Goal: Information Seeking & Learning: Learn about a topic

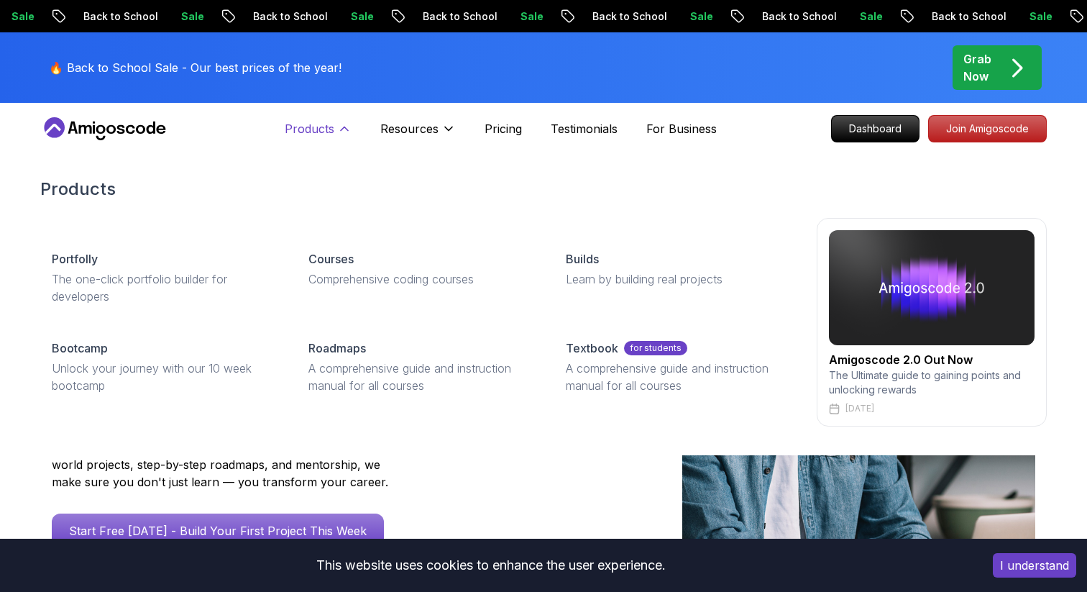
click at [325, 129] on p "Products" at bounding box center [310, 128] width 50 height 17
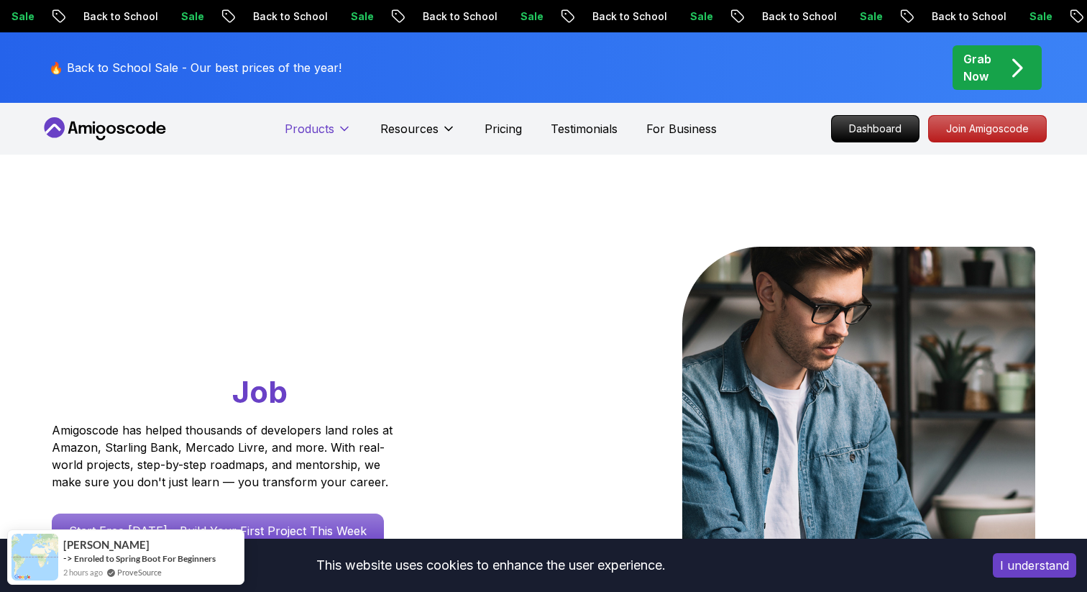
click at [338, 129] on icon at bounding box center [344, 128] width 14 height 14
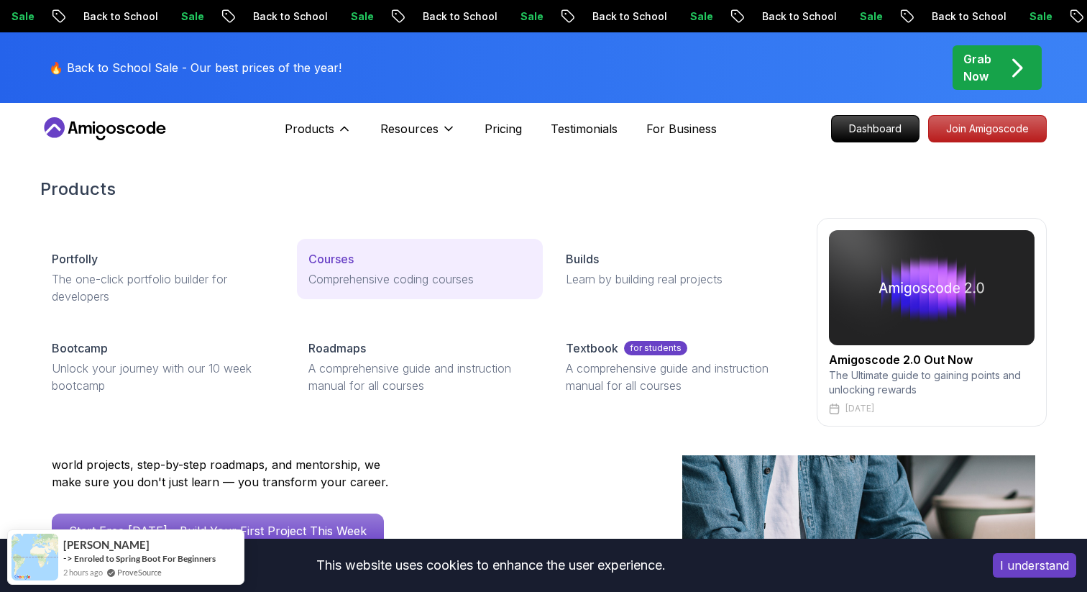
click at [348, 270] on link "Courses Comprehensive coding courses" at bounding box center [419, 269] width 245 height 60
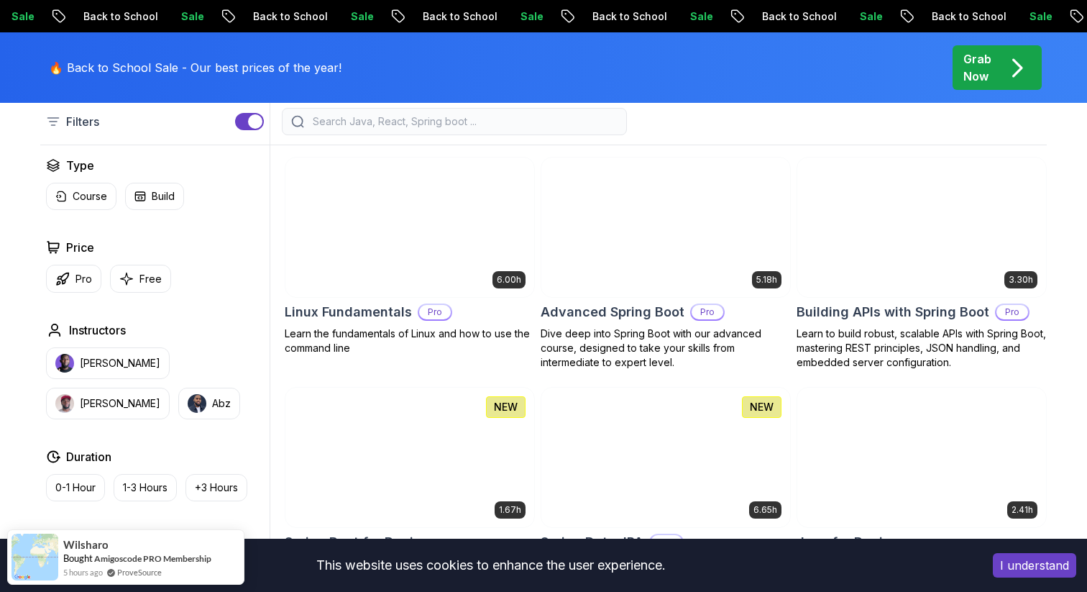
scroll to position [382, 0]
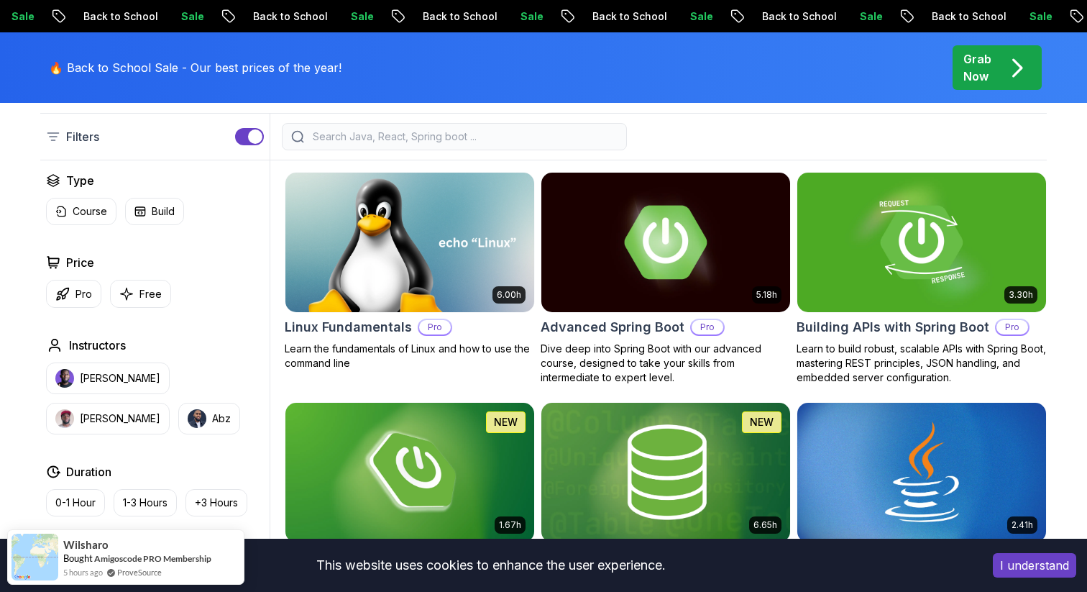
click at [1003, 70] on icon "pre-order" at bounding box center [1017, 68] width 28 height 28
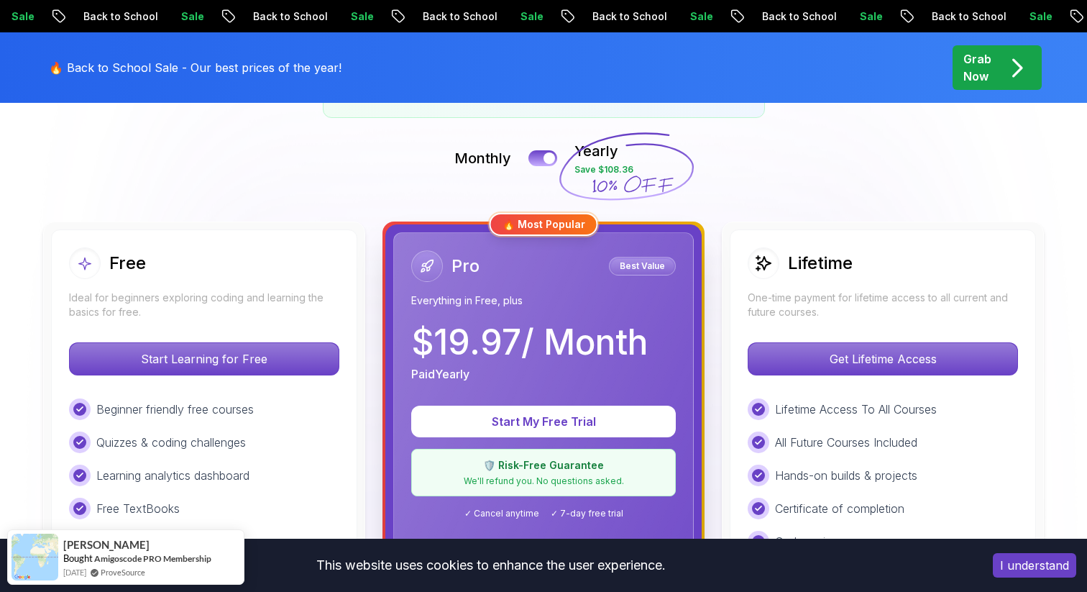
scroll to position [328, 0]
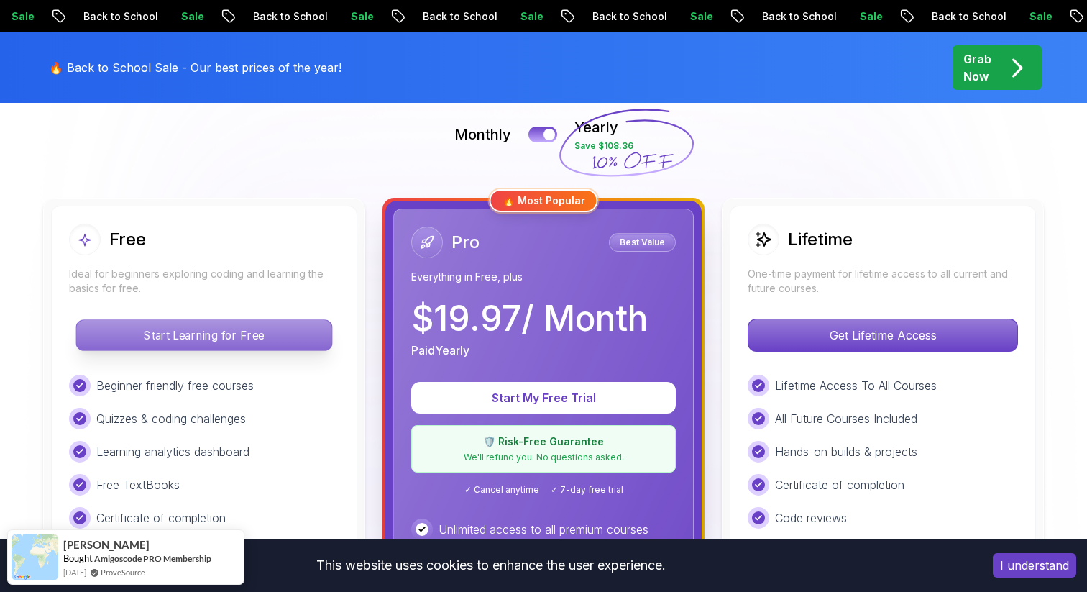
click at [276, 341] on p "Start Learning for Free" at bounding box center [203, 335] width 255 height 30
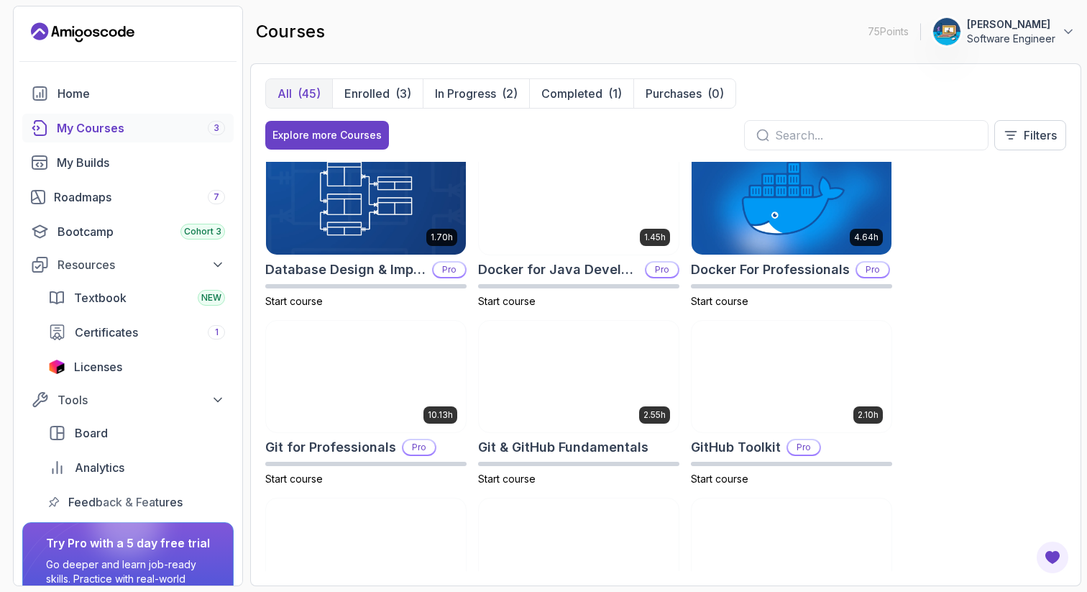
scroll to position [369, 0]
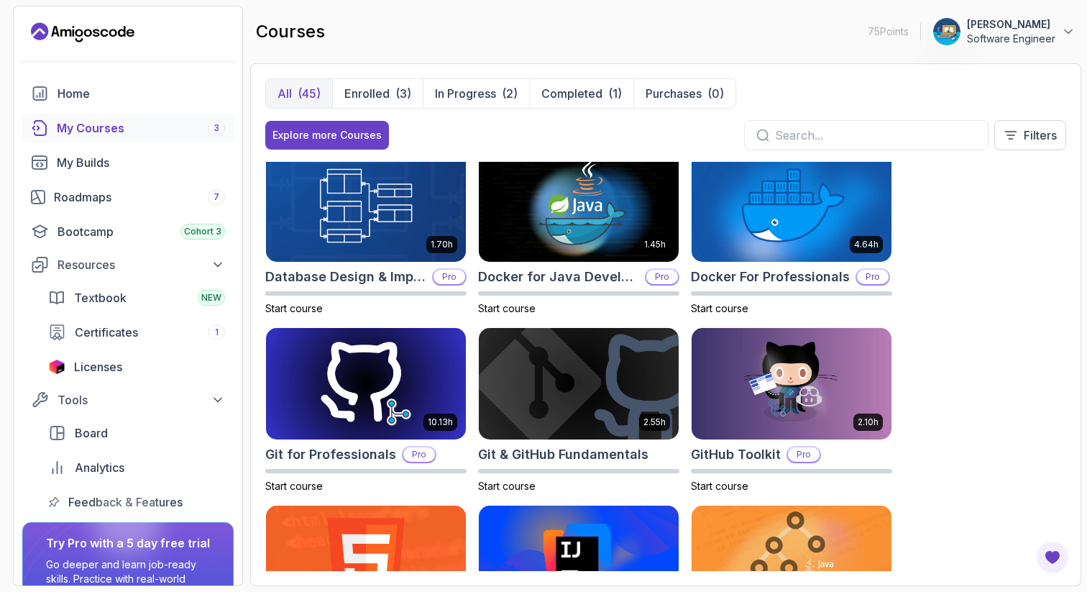
click at [172, 125] on div "My Courses 3" at bounding box center [141, 127] width 168 height 17
click at [214, 132] on span "3" at bounding box center [216, 128] width 6 height 12
click at [178, 138] on link "My Courses 3" at bounding box center [127, 128] width 211 height 29
click at [377, 89] on p "Enrolled" at bounding box center [366, 93] width 45 height 17
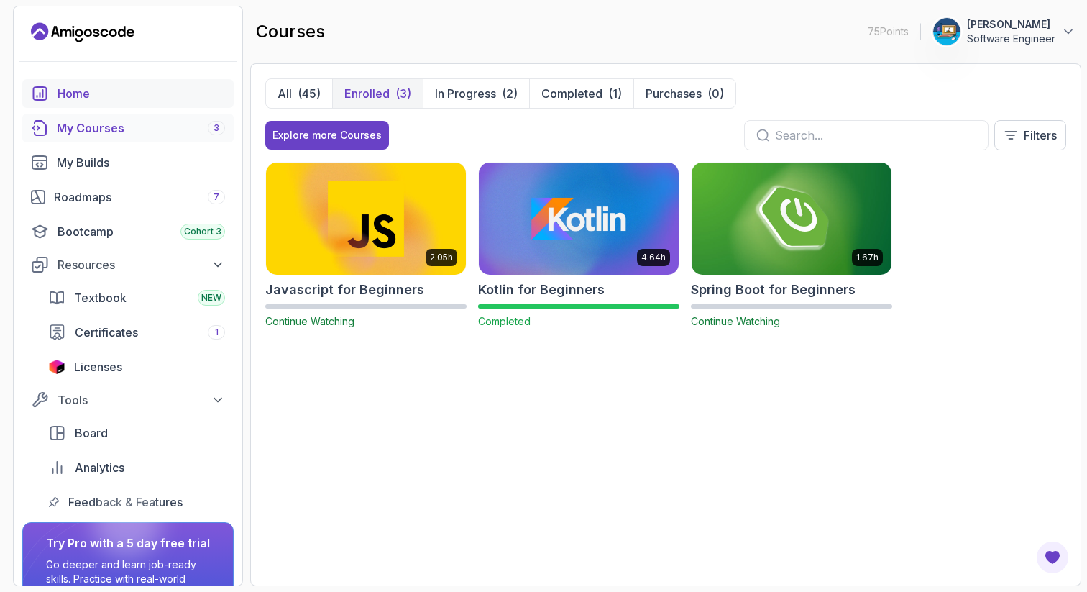
click at [141, 101] on div "Home" at bounding box center [141, 93] width 167 height 17
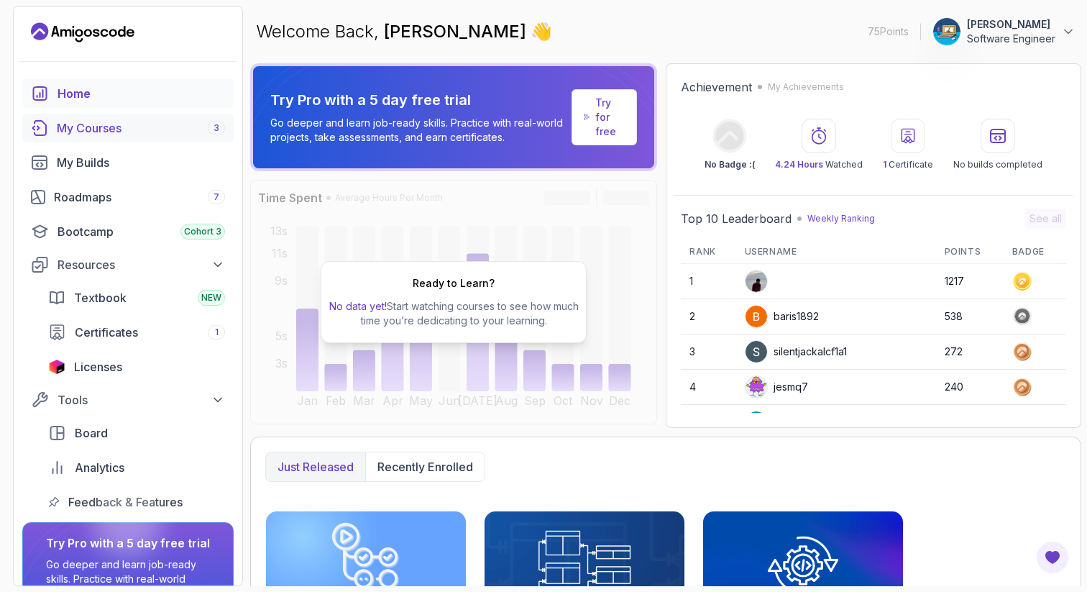
click at [116, 134] on div "My Courses 3" at bounding box center [141, 127] width 168 height 17
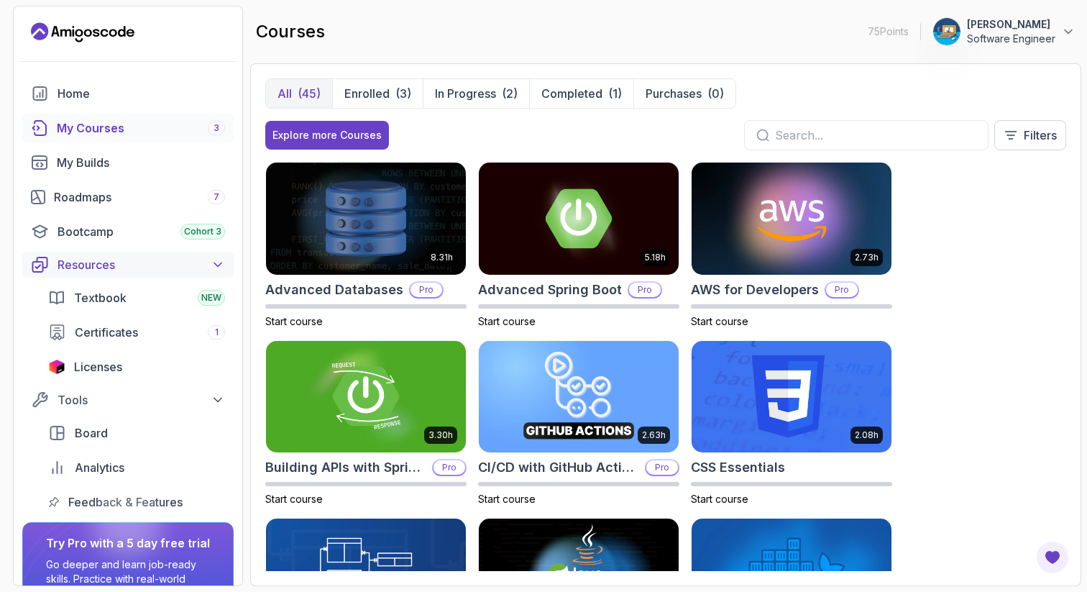
click at [111, 272] on div "Resources" at bounding box center [141, 264] width 167 height 17
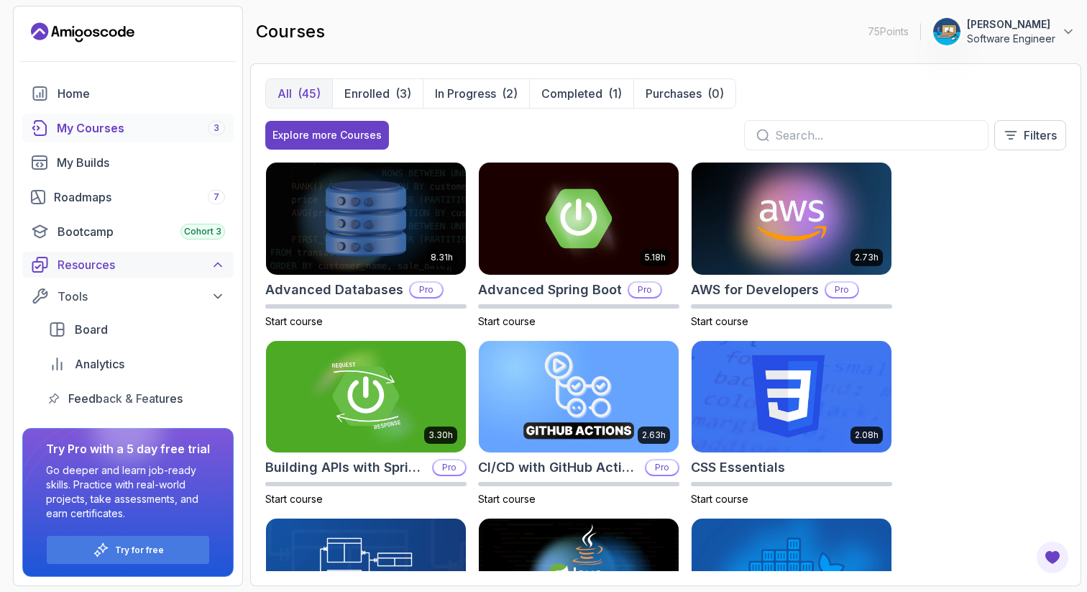
click at [140, 272] on div "Resources" at bounding box center [141, 264] width 167 height 17
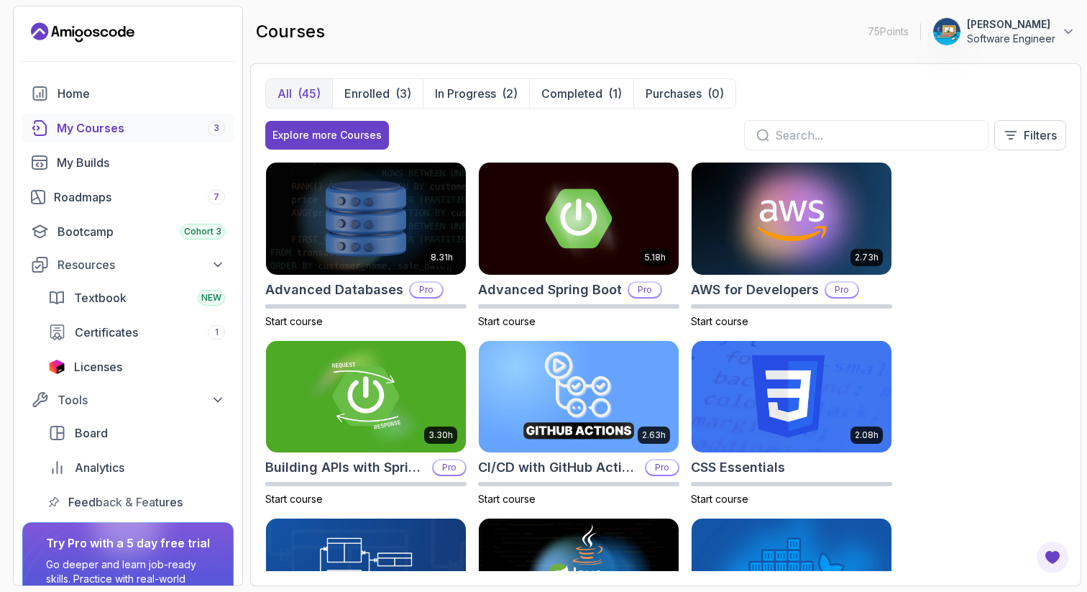
click at [296, 32] on h2 "courses" at bounding box center [290, 31] width 69 height 23
click at [294, 87] on button "All (45)" at bounding box center [299, 93] width 66 height 29
click at [781, 130] on input "text" at bounding box center [875, 135] width 201 height 17
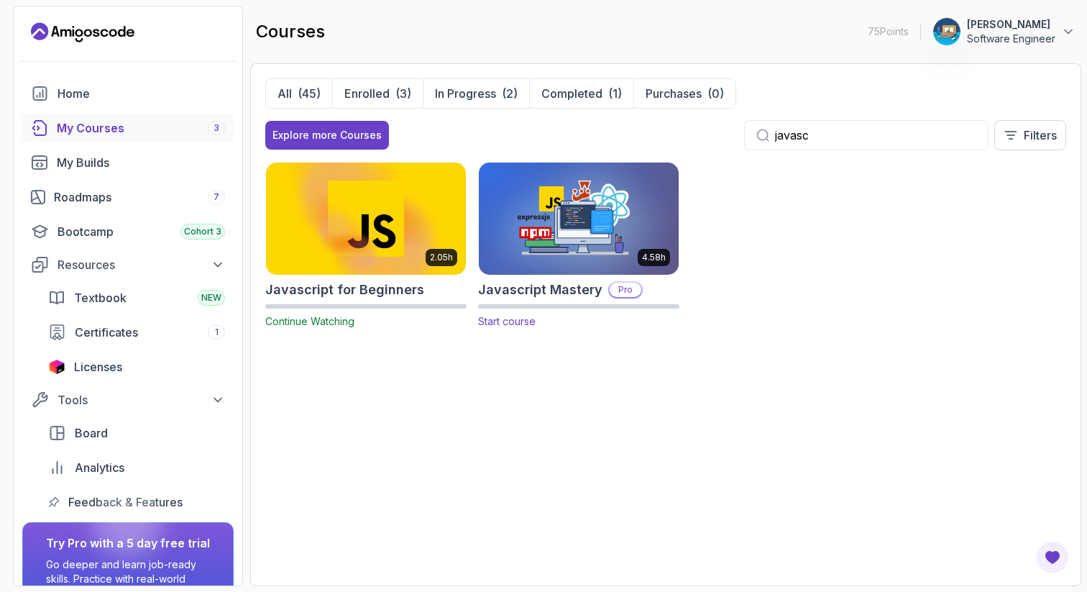
type input "javasc"
click at [638, 229] on img at bounding box center [579, 218] width 210 height 117
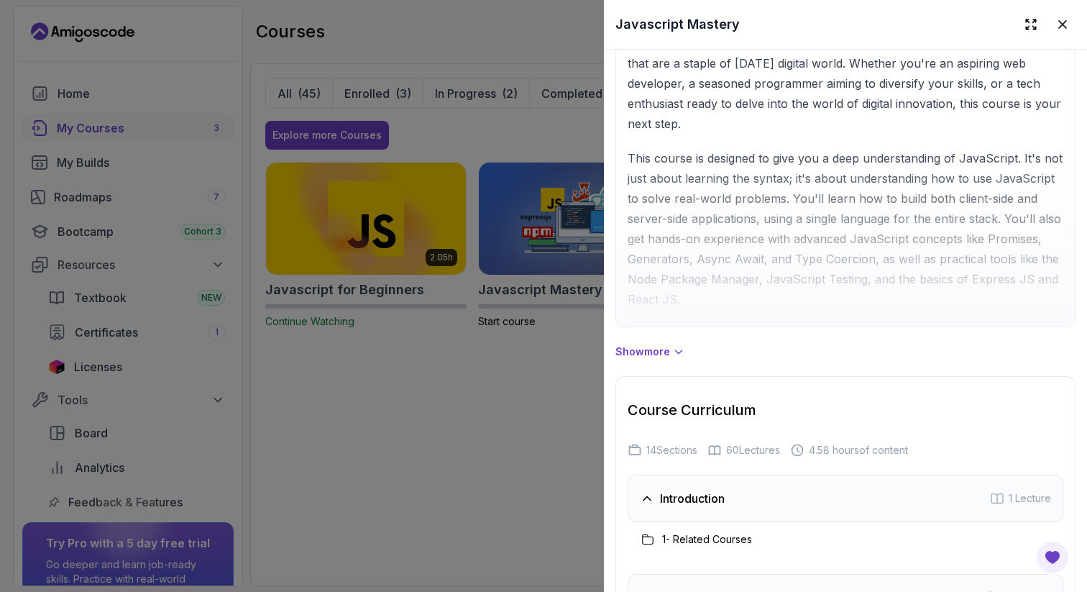
scroll to position [1187, 0]
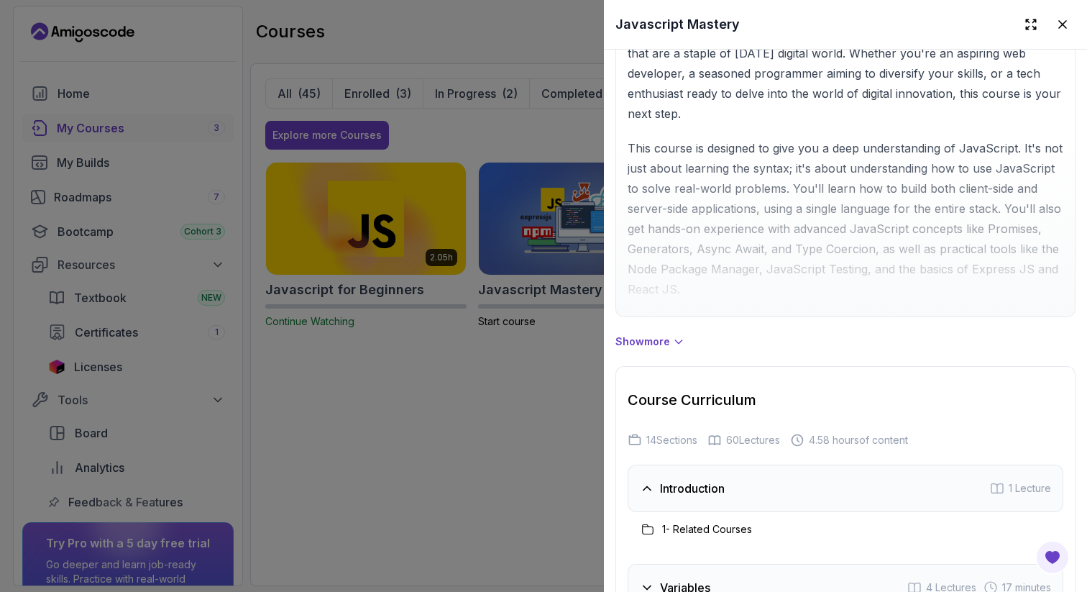
click at [565, 447] on div at bounding box center [543, 296] width 1087 height 592
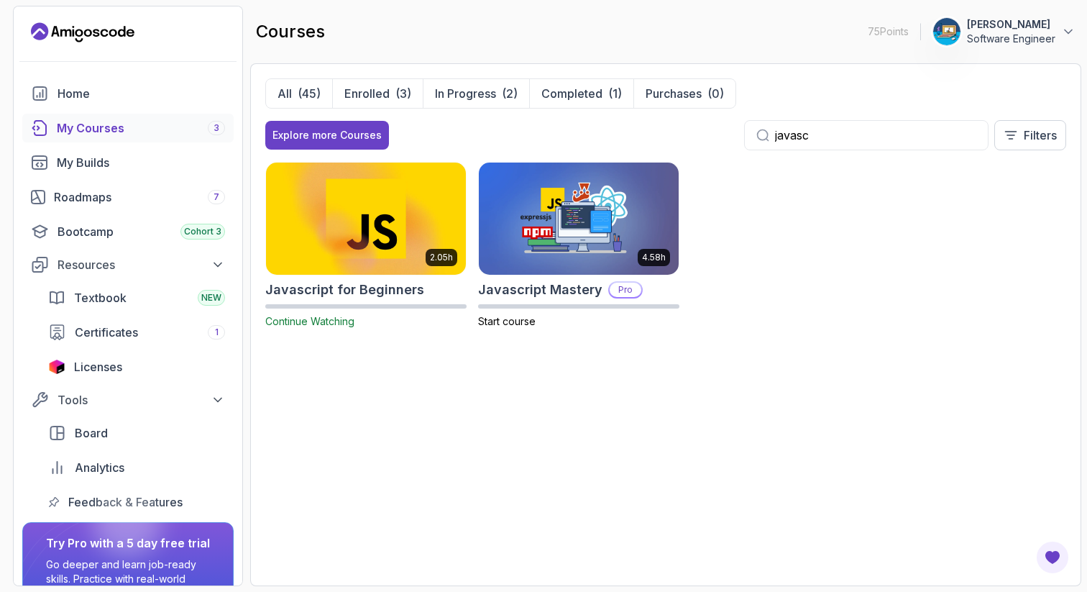
click at [419, 230] on img at bounding box center [366, 218] width 210 height 117
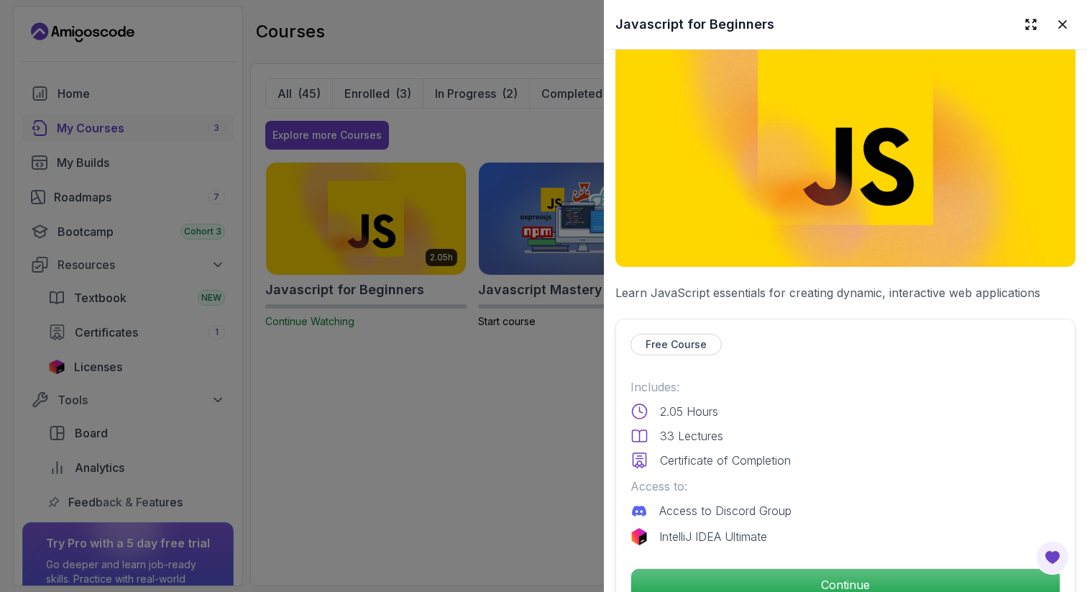
scroll to position [78, 0]
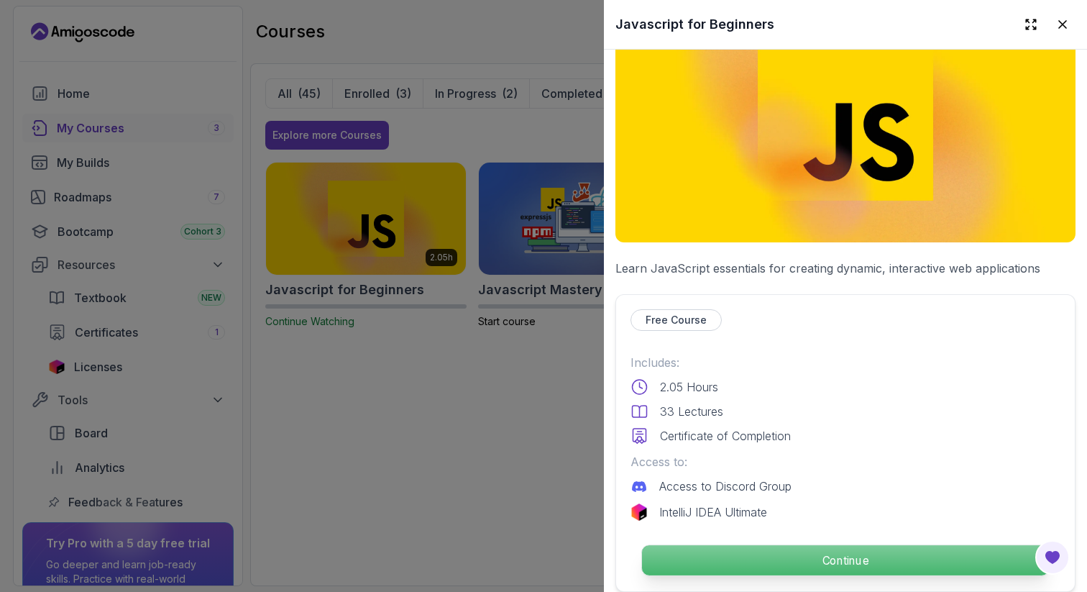
click at [785, 551] on p "Continue" at bounding box center [845, 560] width 407 height 30
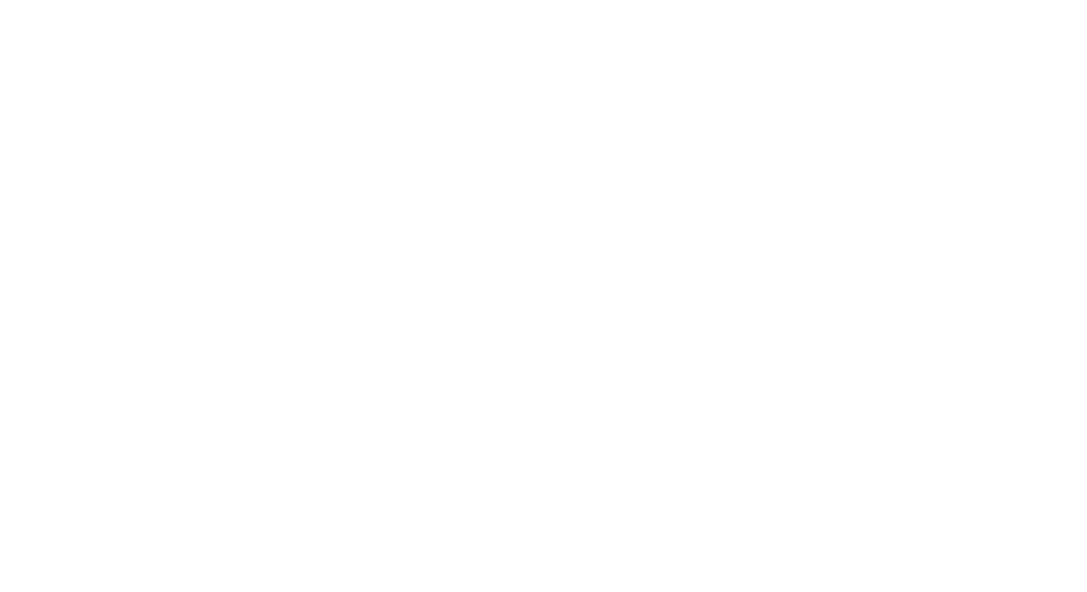
click at [723, 0] on html "3s" at bounding box center [543, 0] width 1087 height 0
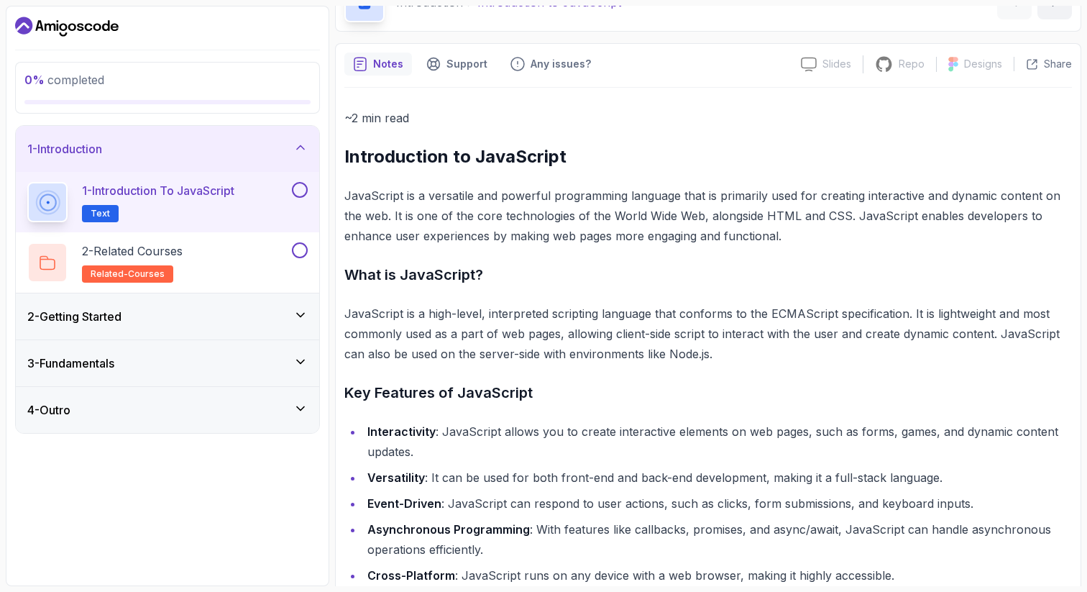
scroll to position [87, 0]
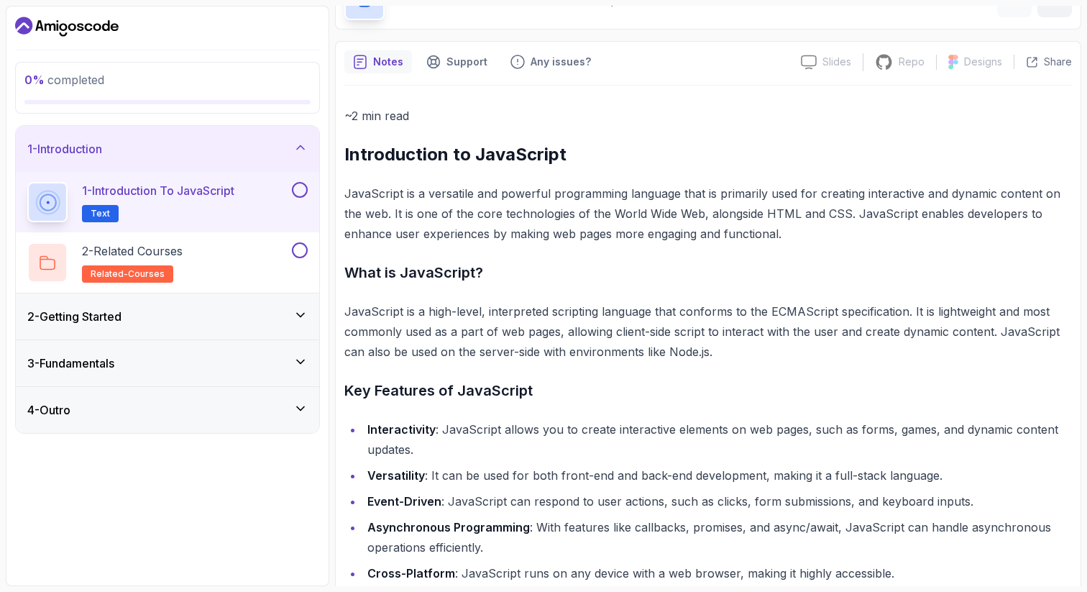
click at [252, 317] on div "2 - Getting Started" at bounding box center [167, 316] width 280 height 17
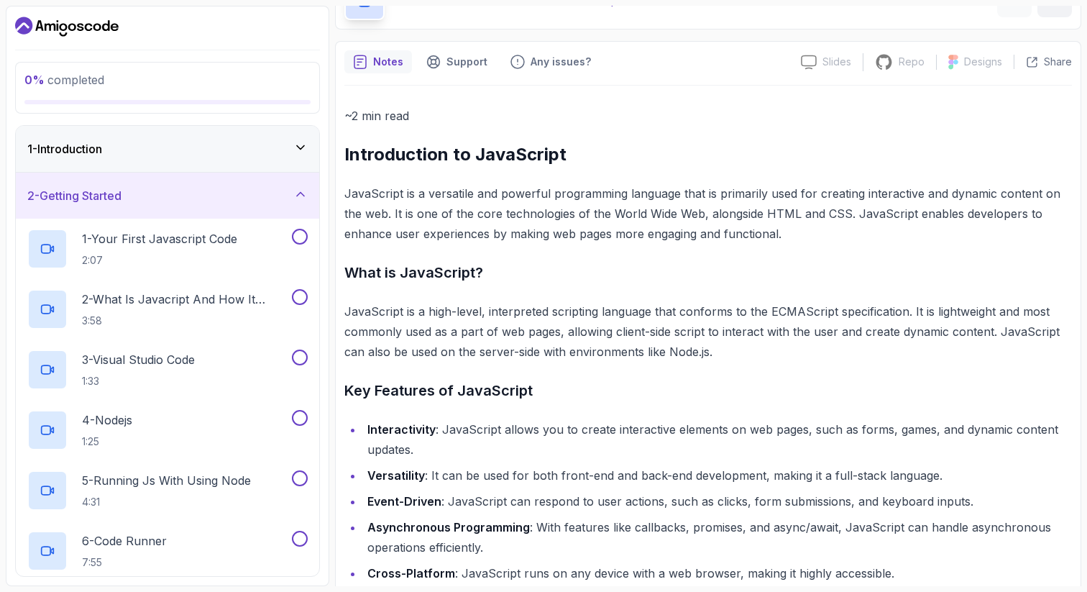
click at [268, 196] on div "2 - Getting Started" at bounding box center [167, 195] width 280 height 17
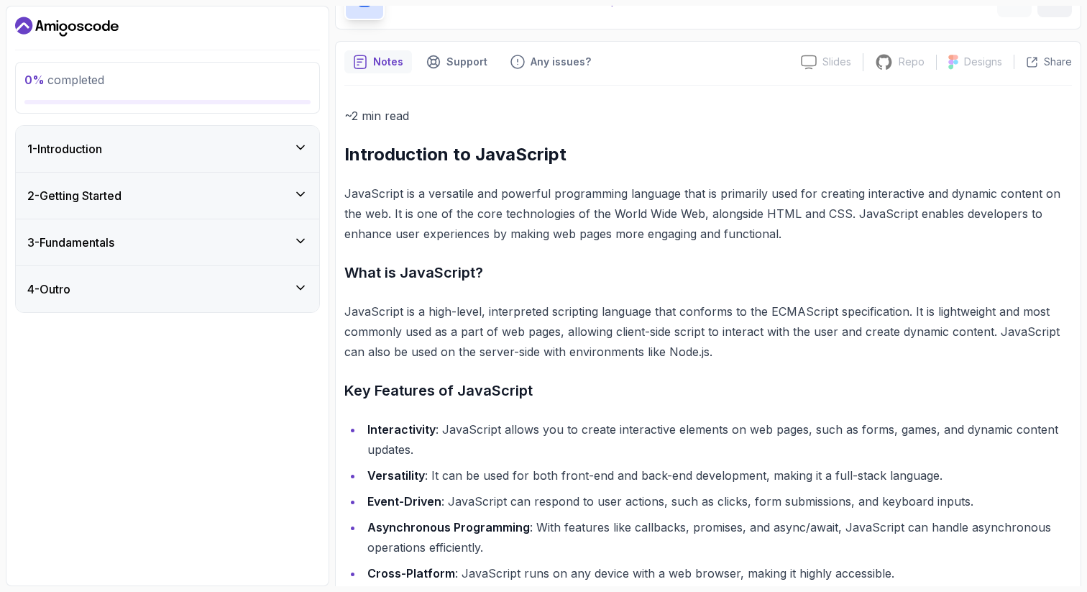
click at [266, 155] on div "1 - Introduction" at bounding box center [167, 148] width 280 height 17
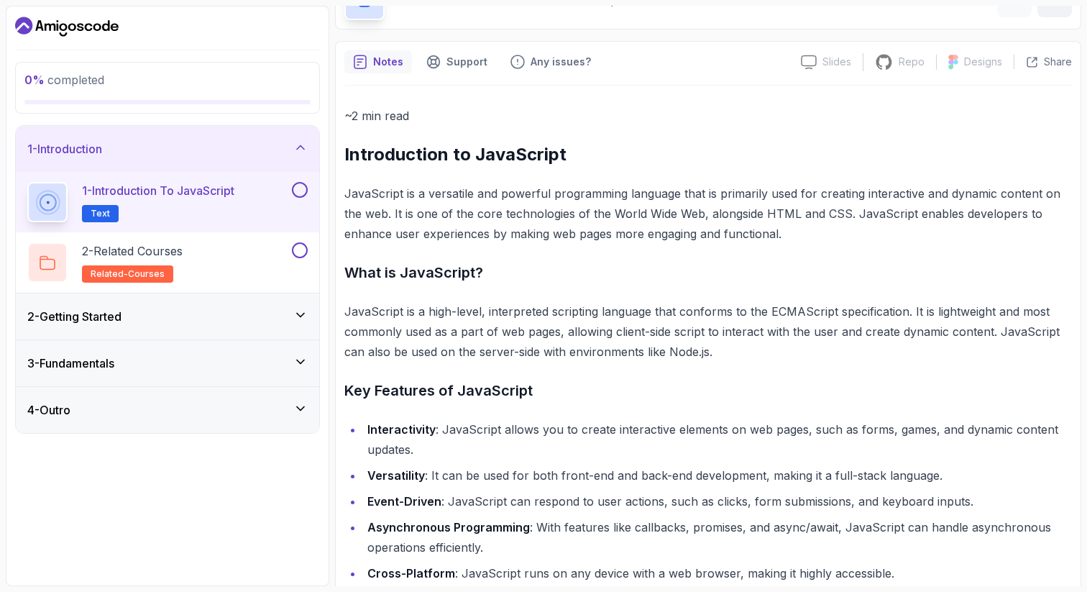
click at [292, 213] on button "1 - Introduction to JavaScript Text" at bounding box center [167, 202] width 280 height 40
click at [304, 188] on button at bounding box center [300, 190] width 16 height 16
click at [318, 314] on div "2 - Getting Started" at bounding box center [167, 316] width 303 height 46
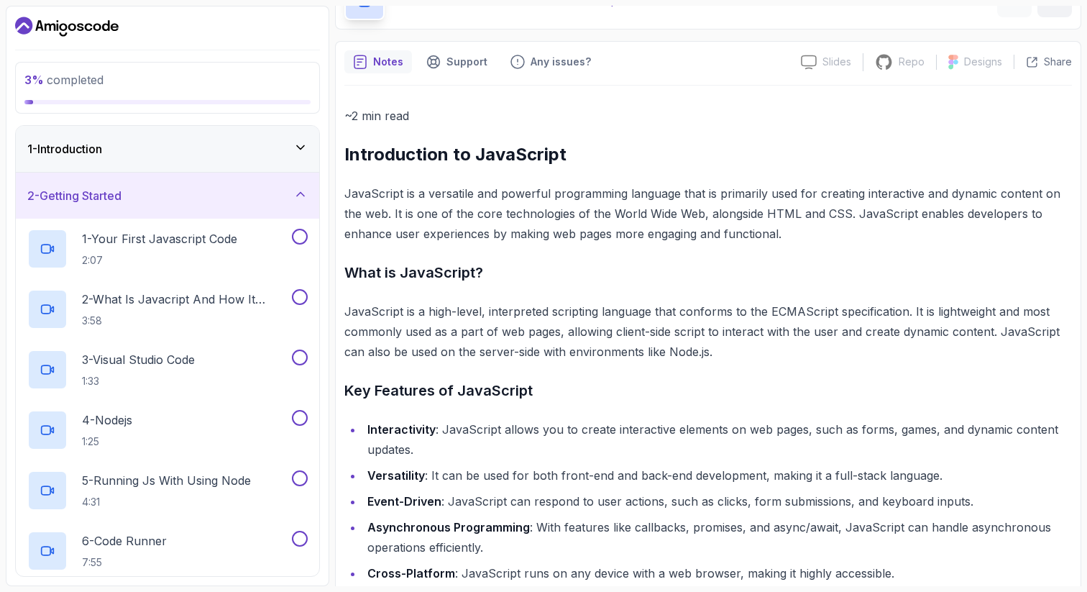
click at [270, 191] on div "2 - Getting Started" at bounding box center [167, 195] width 280 height 17
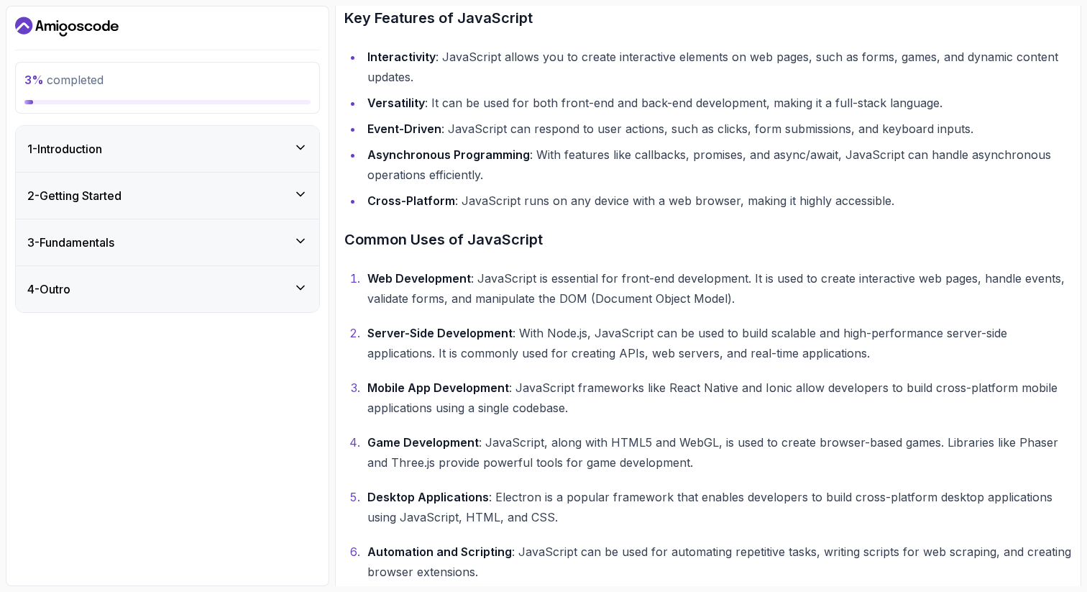
scroll to position [499, 0]
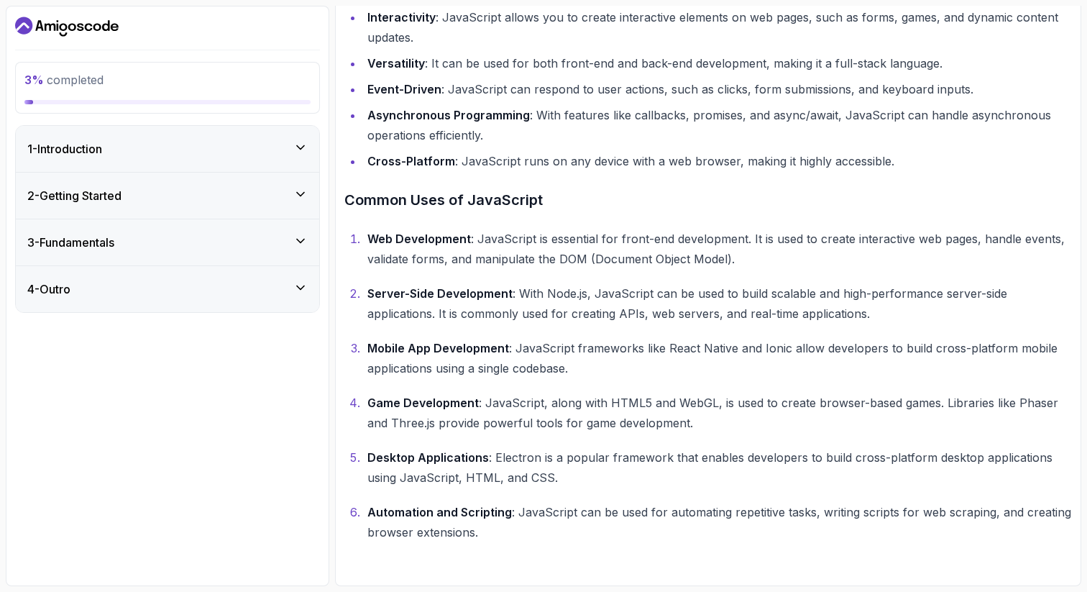
click at [244, 152] on div "1 - Introduction" at bounding box center [167, 148] width 280 height 17
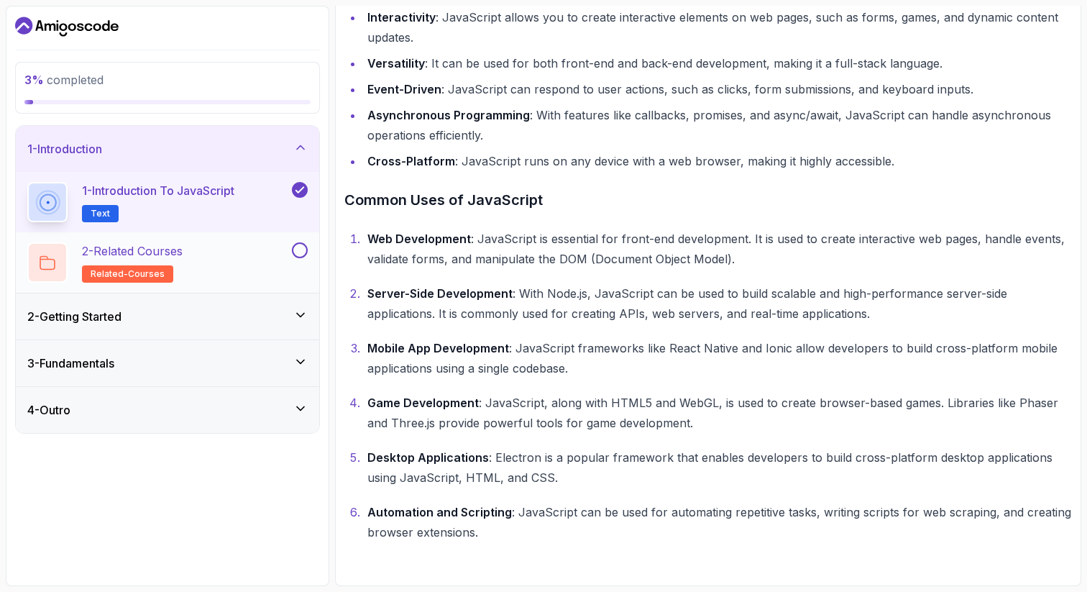
click at [263, 271] on div "2 - Related Courses related-courses" at bounding box center [158, 262] width 262 height 40
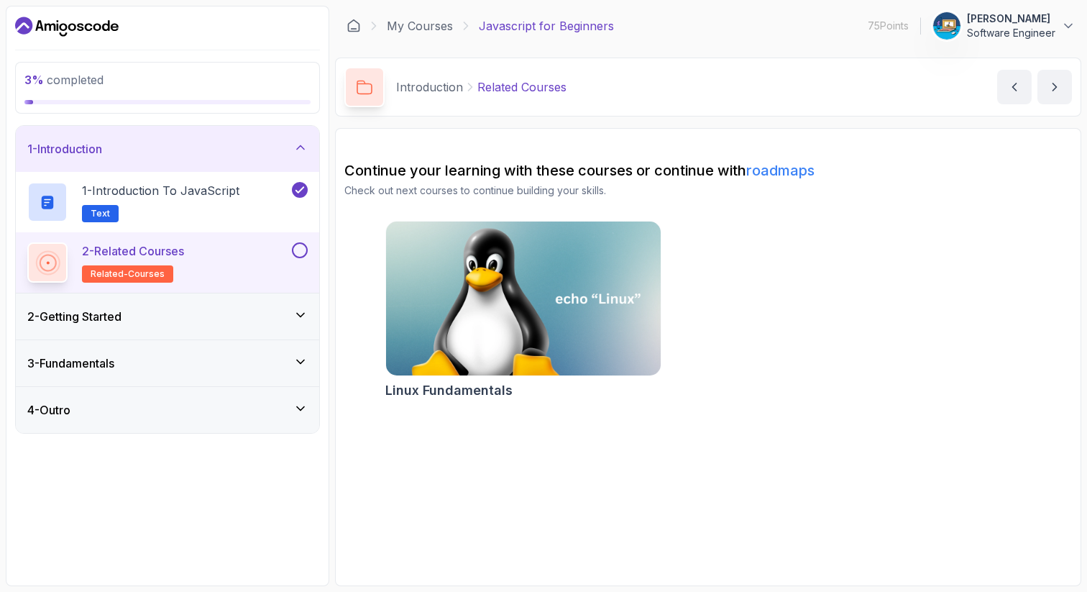
click at [276, 318] on div "2 - Getting Started" at bounding box center [167, 316] width 280 height 17
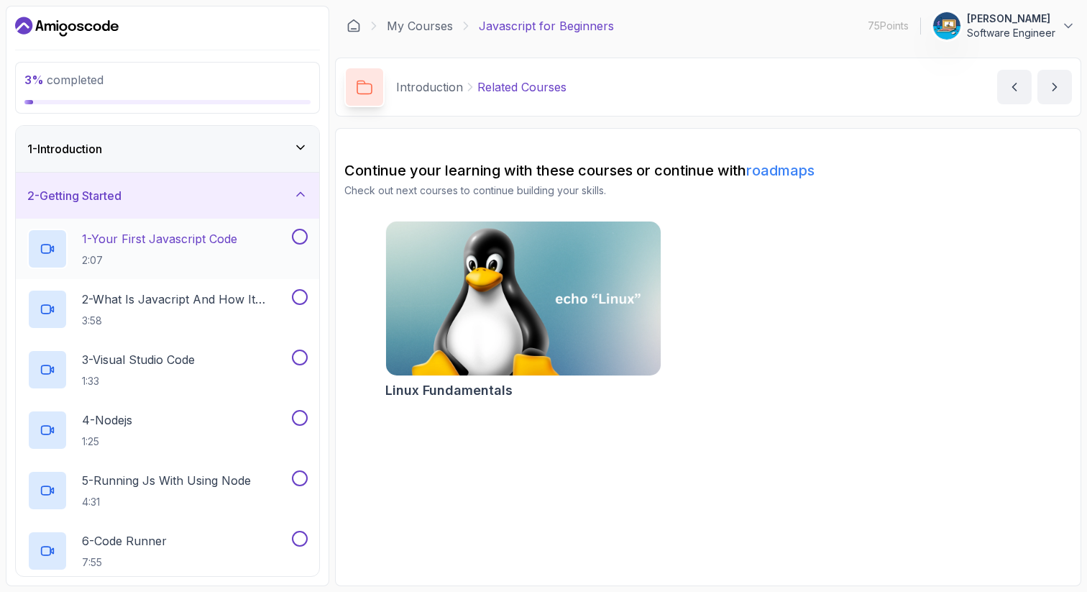
click at [270, 241] on div "1 - Your First Javascript Code 2:07" at bounding box center [158, 249] width 262 height 40
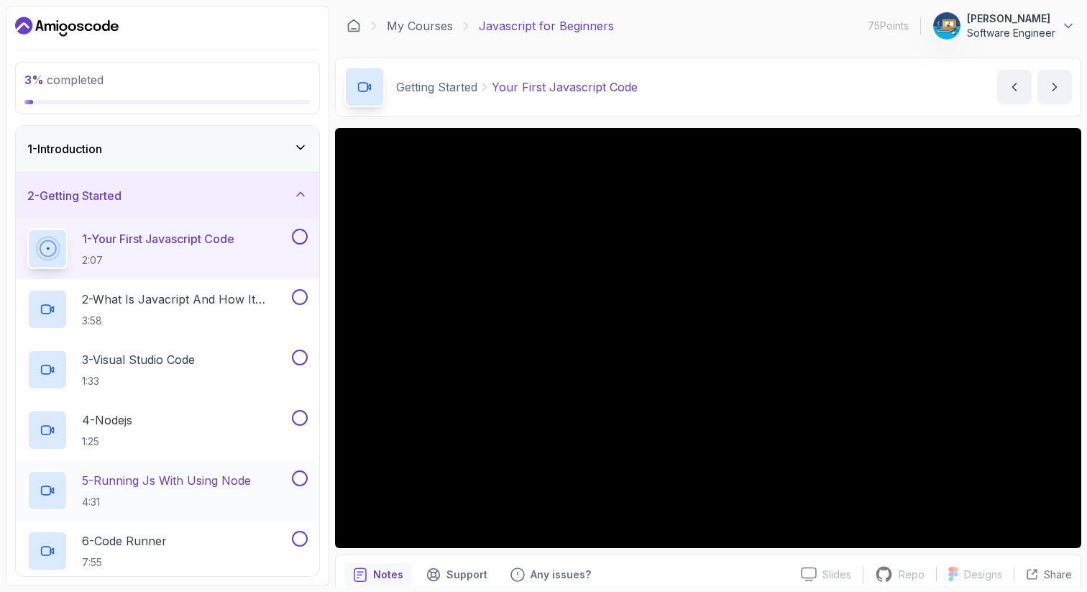
scroll to position [98, 0]
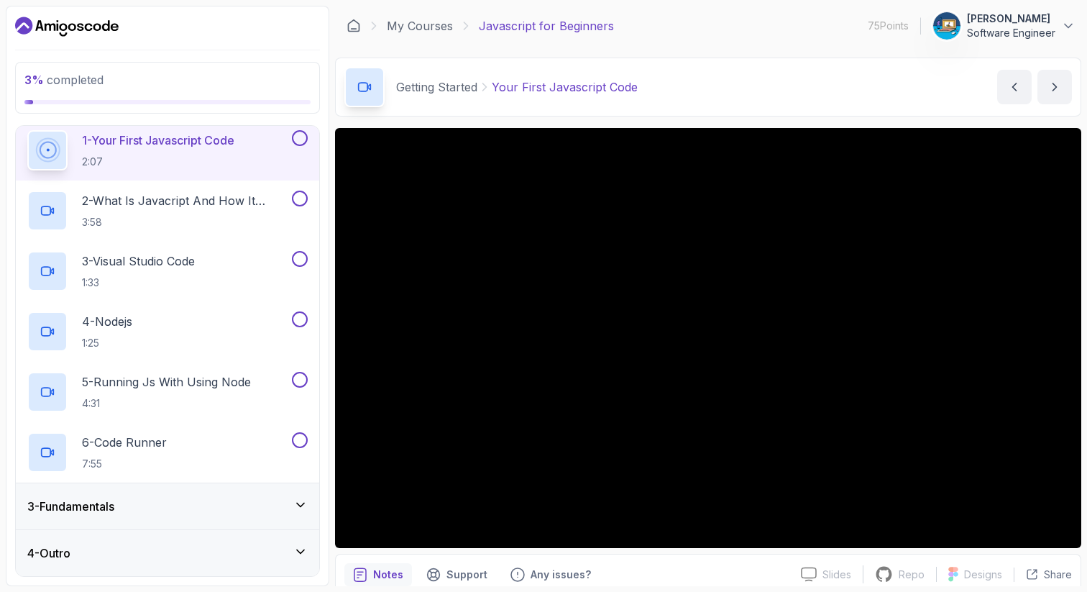
click at [270, 509] on div "3 - Fundamentals" at bounding box center [167, 505] width 280 height 17
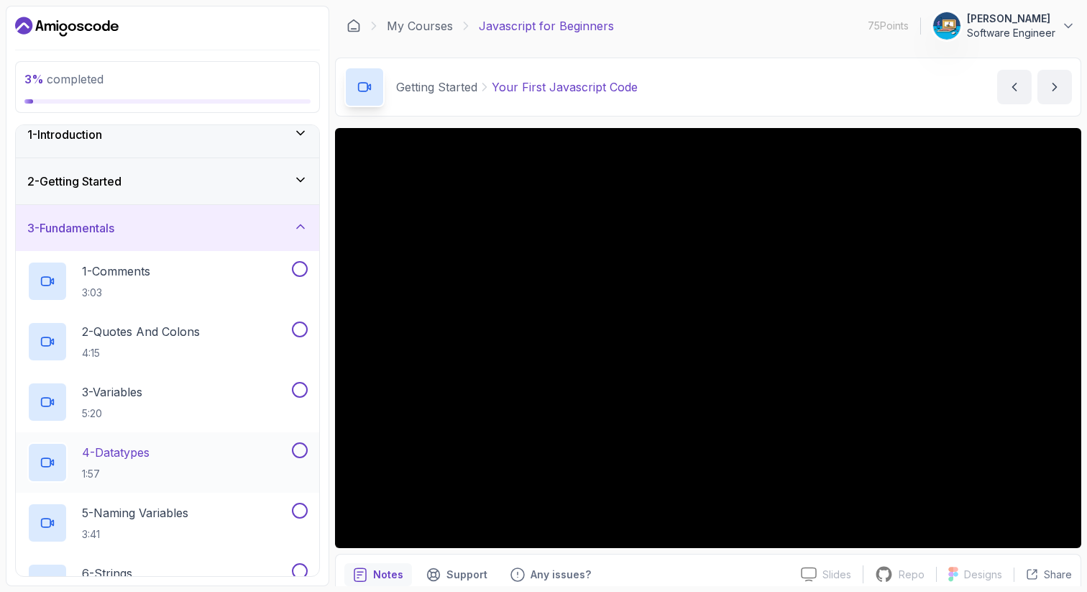
scroll to position [0, 0]
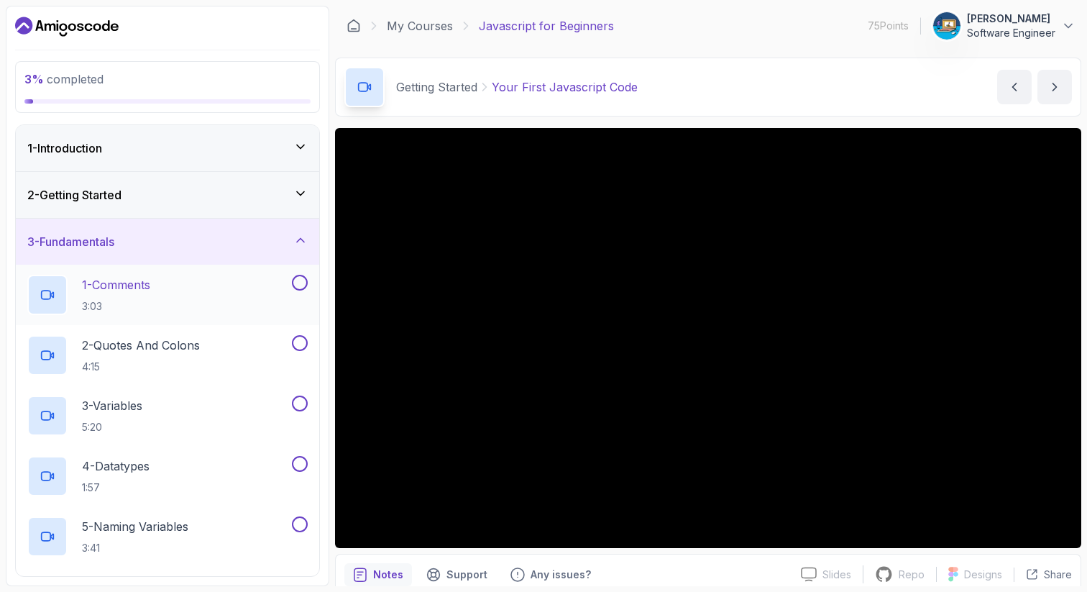
click at [184, 302] on div "1 - Comments 3:03" at bounding box center [158, 295] width 262 height 40
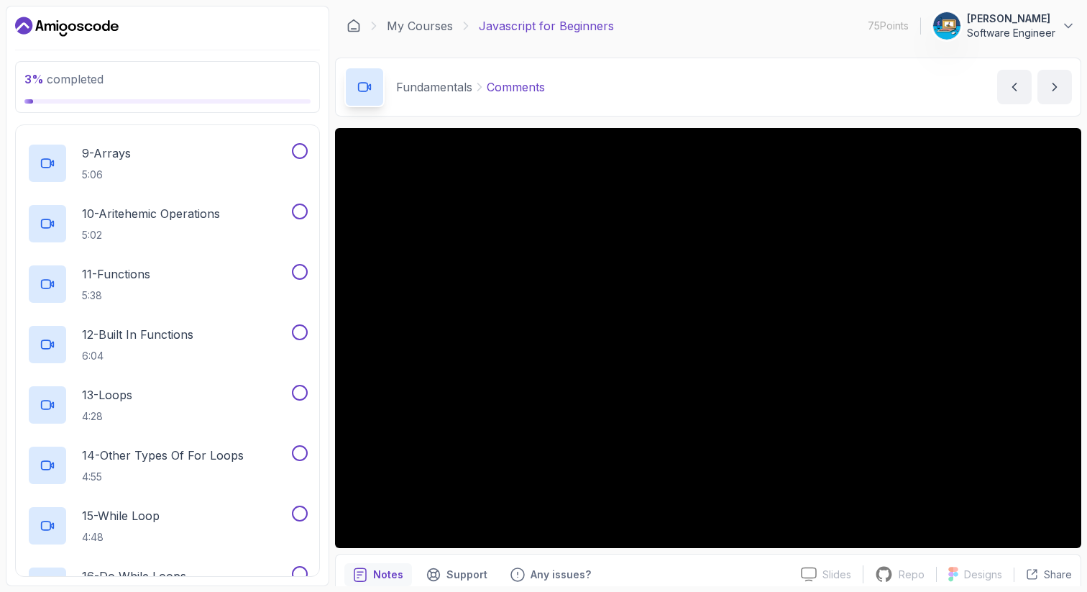
scroll to position [908, 0]
